Goal: Information Seeking & Learning: Check status

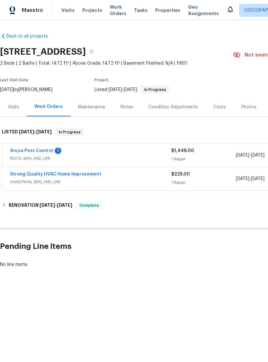
click at [40, 150] on link "Aruza Pest Control" at bounding box center [31, 150] width 43 height 4
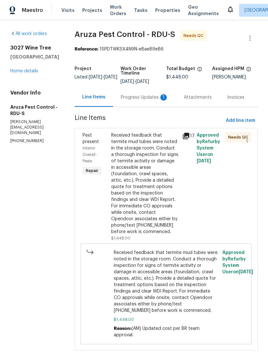
click at [143, 99] on div "Progress Updates 1" at bounding box center [145, 97] width 48 height 6
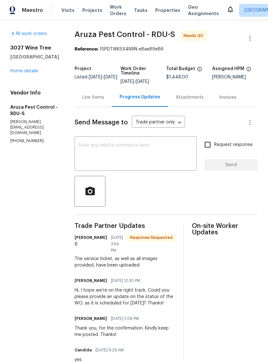
click at [20, 72] on link "Home details" at bounding box center [24, 71] width 28 height 4
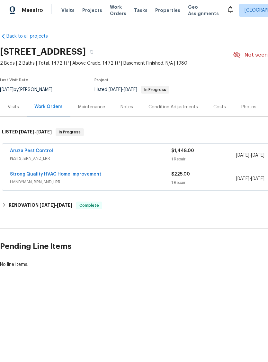
click at [89, 173] on link "Strong Quality HVAC Home Improvement" at bounding box center [55, 174] width 91 height 4
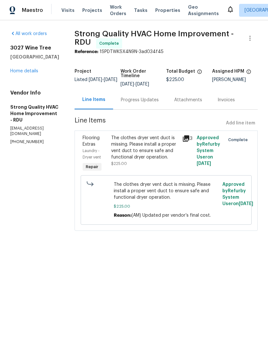
click at [189, 138] on icon at bounding box center [186, 138] width 6 height 6
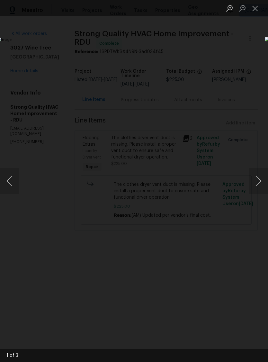
click at [259, 179] on button "Next image" at bounding box center [258, 181] width 19 height 26
click at [260, 179] on button "Next image" at bounding box center [258, 181] width 19 height 26
click at [262, 182] on button "Next image" at bounding box center [258, 181] width 19 height 26
click at [261, 183] on button "Next image" at bounding box center [258, 181] width 19 height 26
click at [256, 4] on button "Close lightbox" at bounding box center [255, 8] width 13 height 11
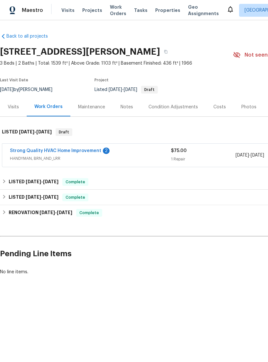
click at [94, 152] on link "Strong Quality HVAC Home Improvement" at bounding box center [55, 150] width 91 height 4
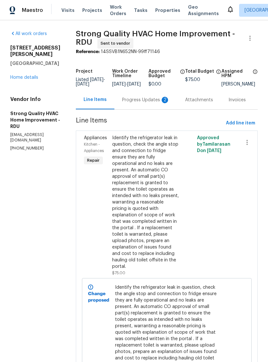
click at [152, 102] on div "Progress Updates 2" at bounding box center [146, 100] width 48 height 6
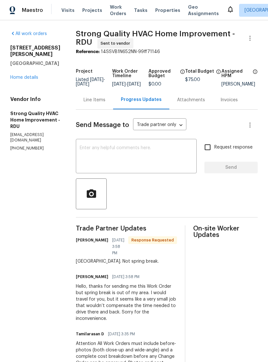
click at [26, 75] on link "Home details" at bounding box center [24, 77] width 28 height 4
